Goal: Find specific page/section: Find specific page/section

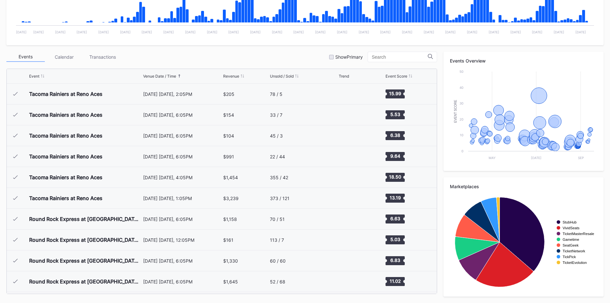
scroll to position [1352, 0]
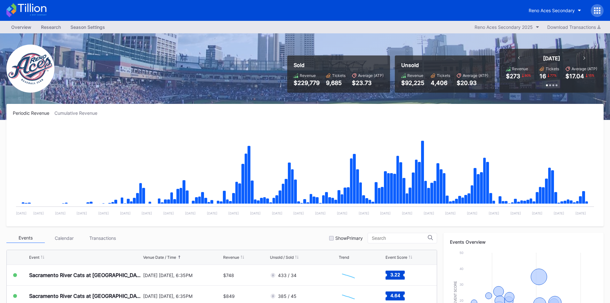
click at [32, 4] on icon at bounding box center [26, 10] width 40 height 14
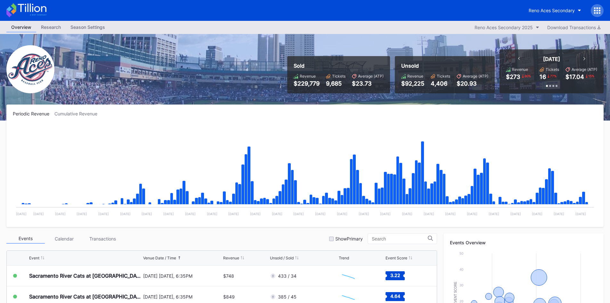
scroll to position [1353, 0]
click at [35, 11] on icon at bounding box center [32, 8] width 28 height 9
click at [37, 6] on icon at bounding box center [26, 10] width 40 height 14
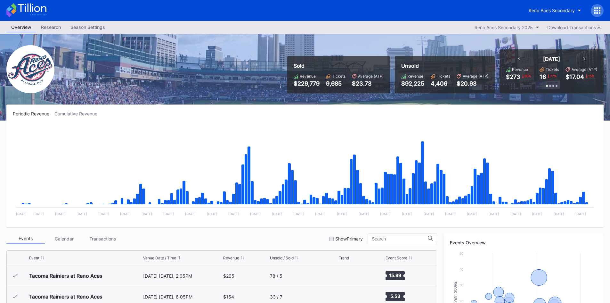
scroll to position [1353, 0]
